Goal: Navigation & Orientation: Find specific page/section

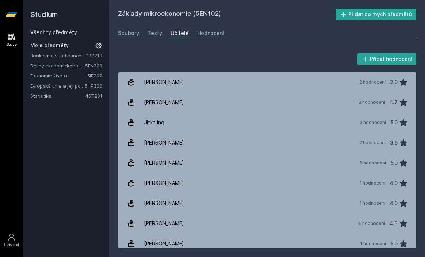
click at [75, 32] on link "Všechny předměty" at bounding box center [53, 32] width 47 height 6
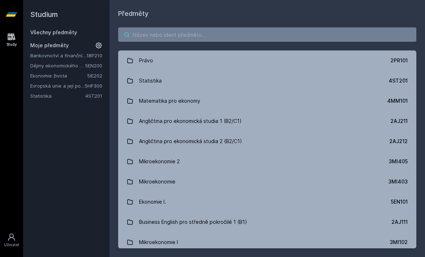
click at [161, 32] on input "search" at bounding box center [267, 34] width 298 height 14
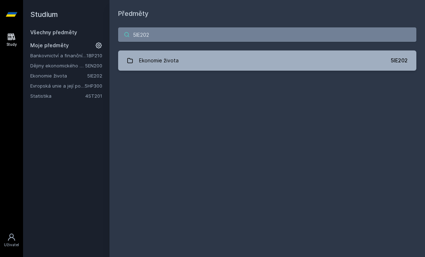
type input "5IE202"
click at [236, 54] on link "Ekonomie života 5IE202" at bounding box center [267, 60] width 298 height 20
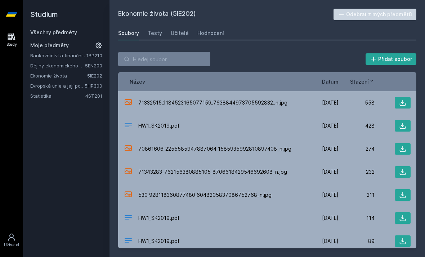
click at [67, 34] on link "Všechny předměty" at bounding box center [53, 32] width 47 height 6
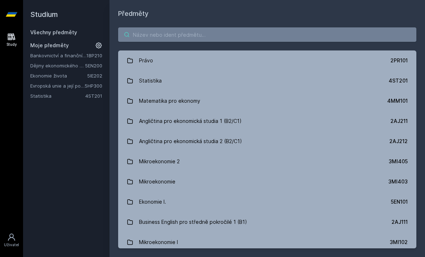
click at [155, 37] on input "search" at bounding box center [267, 34] width 298 height 14
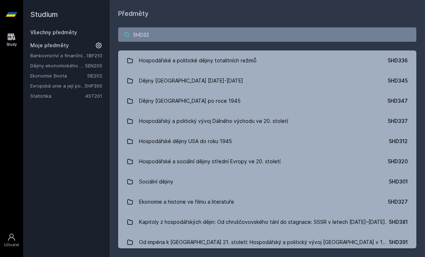
type input "5HD321"
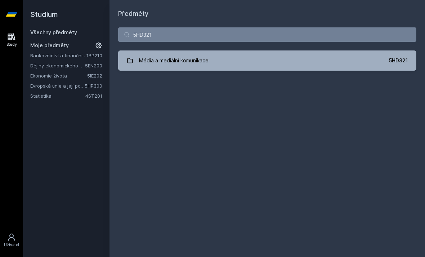
click at [265, 62] on link "Média a mediální komunikace 5HD321" at bounding box center [267, 60] width 298 height 20
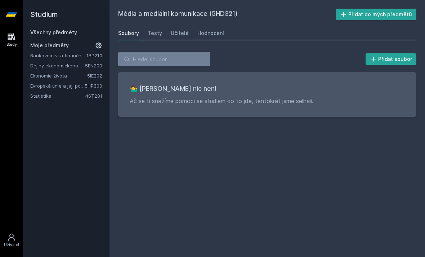
click at [215, 31] on div "Hodnocení" at bounding box center [210, 33] width 27 height 7
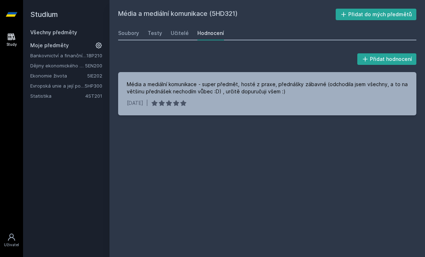
click at [175, 35] on div "Učitelé" at bounding box center [180, 33] width 18 height 7
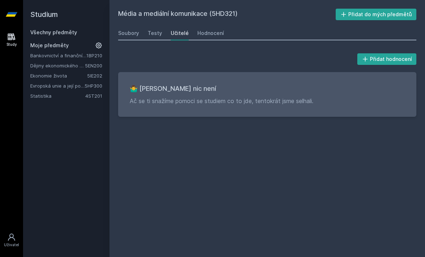
click at [160, 33] on div "Testy" at bounding box center [155, 33] width 14 height 7
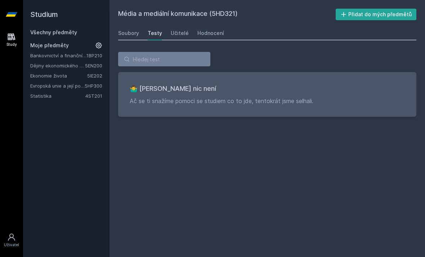
click at [50, 34] on link "Všechny předměty" at bounding box center [53, 32] width 47 height 6
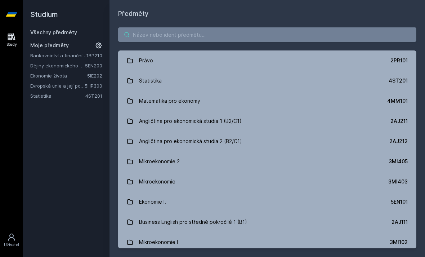
click at [196, 28] on input "search" at bounding box center [267, 34] width 298 height 14
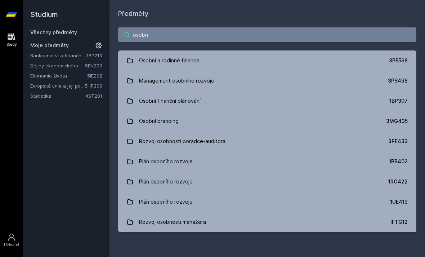
type input "osobni"
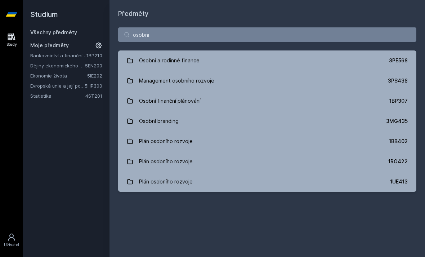
click at [187, 55] on div "Osobní a rodinné finance" at bounding box center [169, 60] width 61 height 14
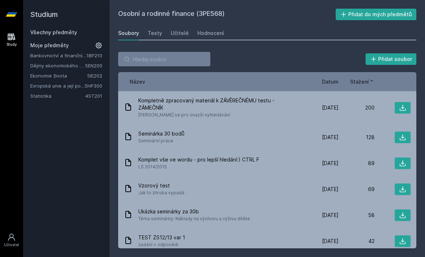
click at [390, 17] on button "Přidat do mých předmětů" at bounding box center [376, 15] width 81 height 12
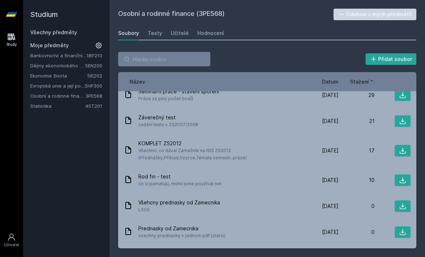
scroll to position [223, 0]
click at [215, 39] on link "Hodnocení" at bounding box center [210, 33] width 27 height 14
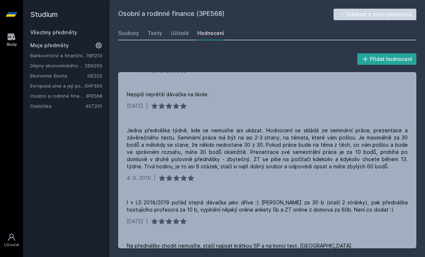
scroll to position [198, 0]
